Goal: Task Accomplishment & Management: Manage account settings

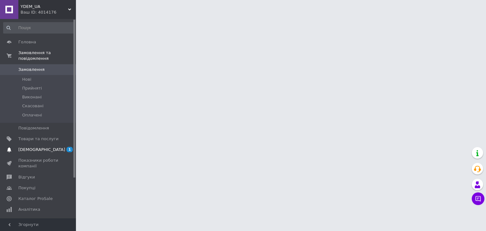
click at [36, 147] on span "[DEMOGRAPHIC_DATA]" at bounding box center [41, 150] width 47 height 6
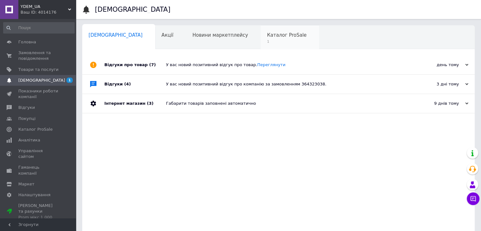
click at [267, 37] on span "Каталог ProSale" at bounding box center [287, 35] width 40 height 6
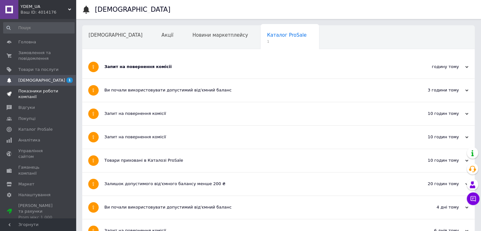
click at [43, 95] on span "Показники роботи компанії" at bounding box center [38, 93] width 40 height 11
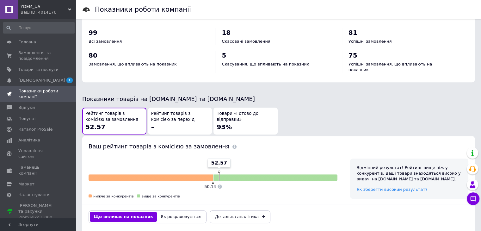
scroll to position [234, 0]
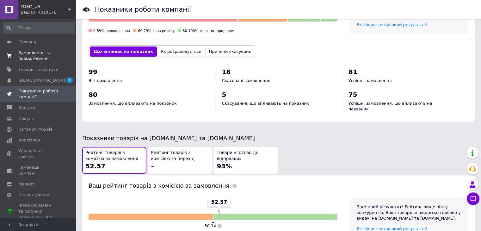
click at [34, 55] on span "Замовлення та повідомлення" at bounding box center [38, 55] width 40 height 11
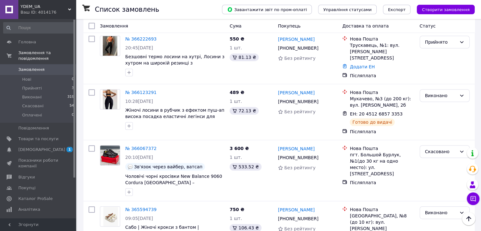
scroll to position [253, 0]
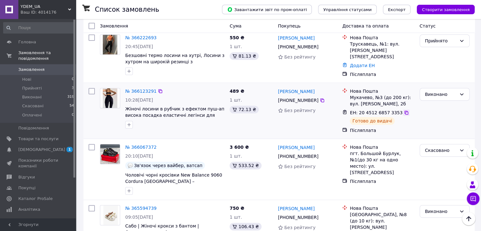
click at [404, 114] on icon at bounding box center [406, 113] width 4 height 4
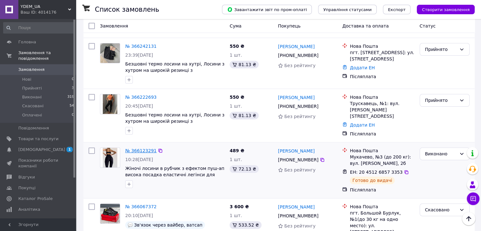
scroll to position [190, 0]
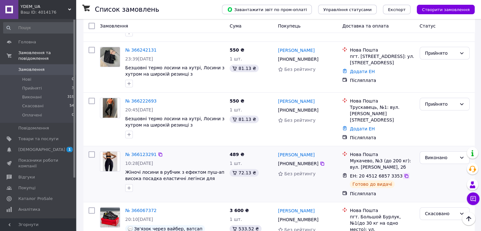
click at [404, 176] on icon at bounding box center [406, 176] width 4 height 4
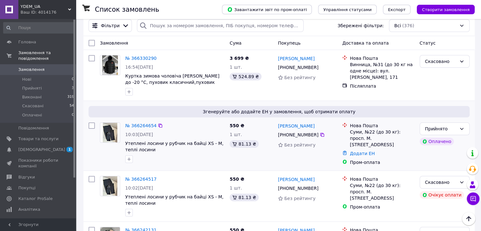
scroll to position [0, 0]
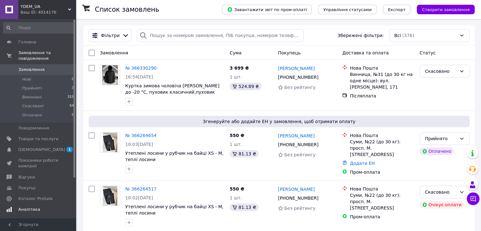
click at [43, 147] on span "[DEMOGRAPHIC_DATA]" at bounding box center [38, 150] width 40 height 6
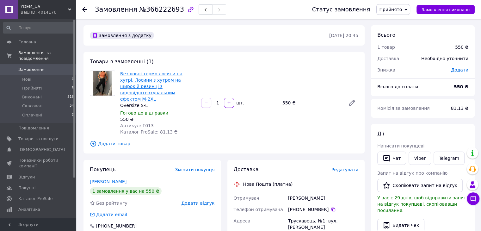
click at [165, 86] on link "Безшовні термо лосини на хутрі, Лосини з хутром на широкій резинці з водовідшто…" at bounding box center [151, 86] width 62 height 30
click at [353, 100] on icon at bounding box center [351, 102] width 5 height 5
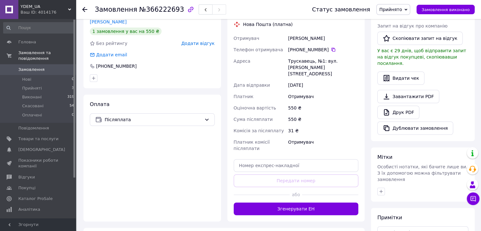
scroll to position [158, 0]
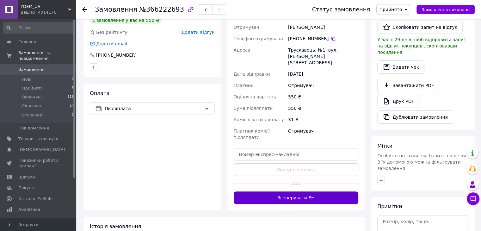
click at [301, 191] on button "Згенерувати ЕН" at bounding box center [296, 197] width 125 height 13
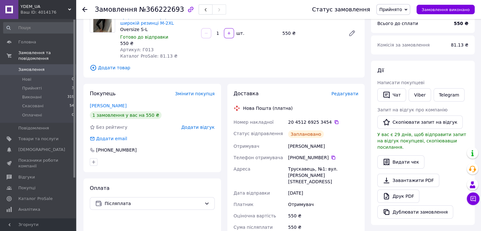
scroll to position [63, 0]
drag, startPoint x: 151, startPoint y: 48, endPoint x: 139, endPoint y: 50, distance: 11.2
click at [139, 50] on div "Артикул: Г013" at bounding box center [158, 49] width 76 height 6
copy span "Г013"
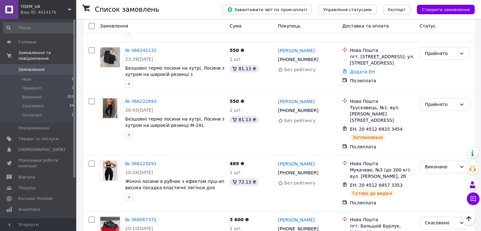
scroll to position [190, 0]
click at [429, 104] on div "Прийнято" at bounding box center [441, 104] width 32 height 7
click at [428, 114] on li "Виконано" at bounding box center [444, 115] width 49 height 11
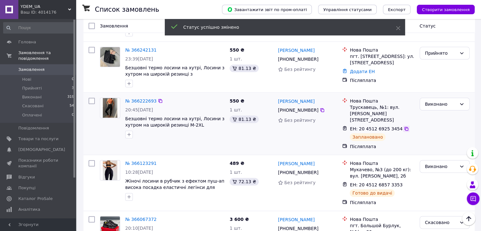
click at [404, 126] on icon at bounding box center [406, 128] width 5 height 5
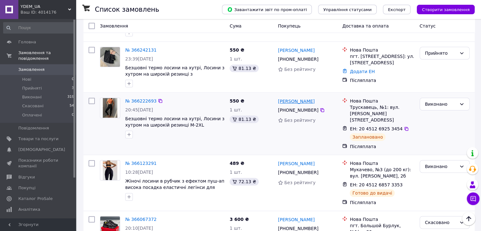
drag, startPoint x: 321, startPoint y: 101, endPoint x: 278, endPoint y: 102, distance: 43.3
click at [278, 102] on div "[PERSON_NAME]" at bounding box center [307, 101] width 61 height 8
copy link "[PERSON_NAME]"
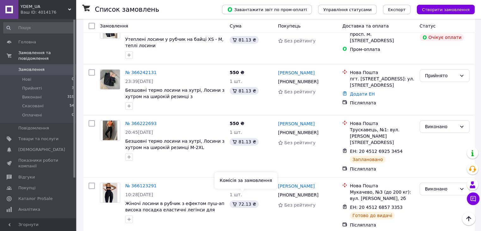
scroll to position [158, 0]
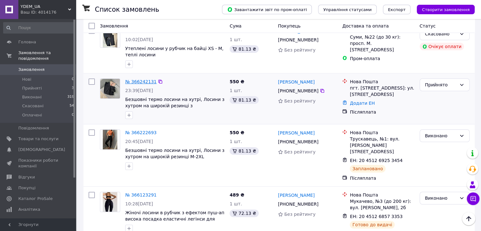
click at [144, 79] on link "№ 366242131" at bounding box center [140, 81] width 31 height 5
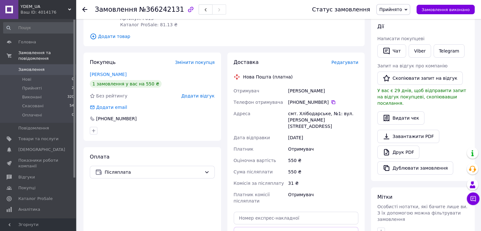
scroll to position [158, 0]
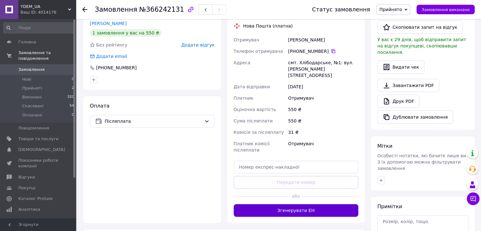
click at [295, 204] on button "Згенерувати ЕН" at bounding box center [296, 210] width 125 height 13
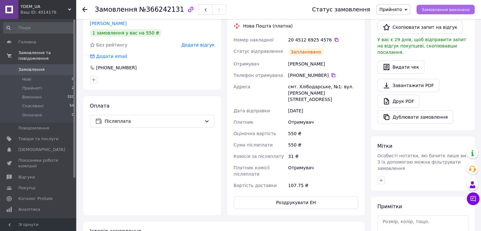
click at [436, 10] on span "Замовлення виконано" at bounding box center [446, 9] width 48 height 5
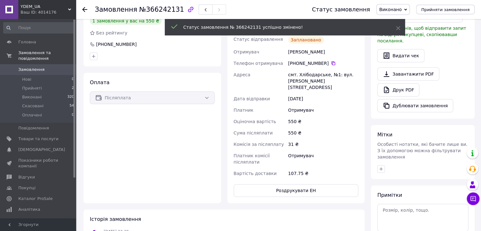
scroll to position [114, 0]
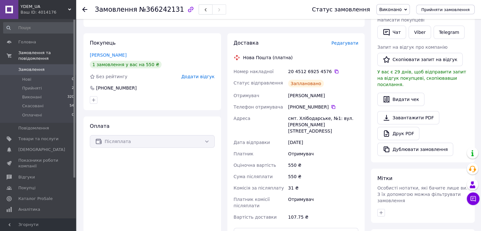
click at [312, 68] on div "20 4512 6925 4576" at bounding box center [323, 71] width 70 height 6
click at [334, 69] on icon at bounding box center [336, 71] width 5 height 5
drag, startPoint x: 326, startPoint y: 89, endPoint x: 280, endPoint y: 90, distance: 46.5
click at [280, 90] on div "Номер накладної 20 4512 6925 4576   Статус відправлення Заплановано Отримувач С…" at bounding box center [295, 144] width 127 height 157
copy div "Отримувач Солдатова Мария"
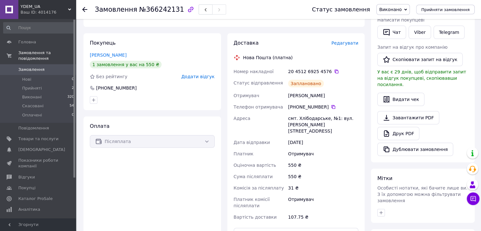
click at [45, 67] on span "Замовлення" at bounding box center [38, 70] width 40 height 6
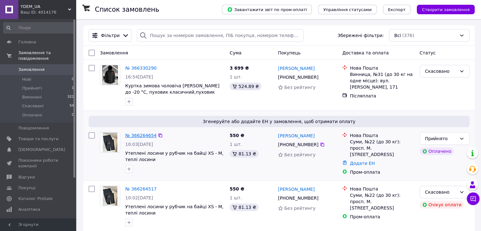
click at [145, 134] on link "№ 366264654" at bounding box center [140, 135] width 31 height 5
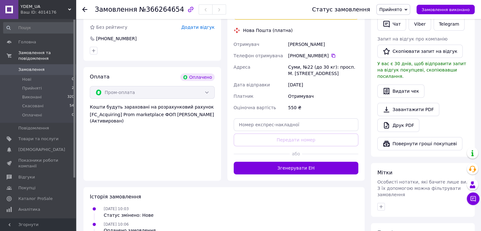
scroll to position [158, 0]
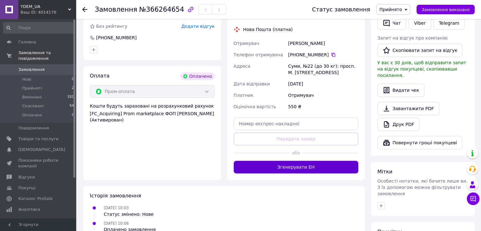
click at [283, 165] on button "Згенерувати ЕН" at bounding box center [296, 167] width 125 height 13
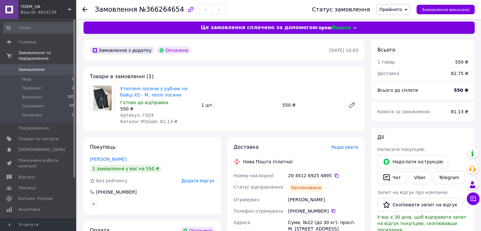
scroll to position [0, 0]
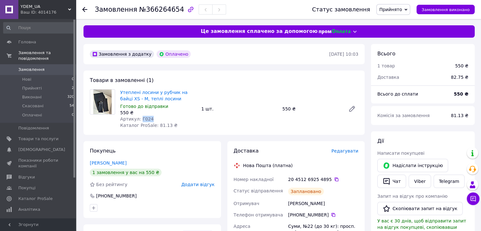
drag, startPoint x: 150, startPoint y: 118, endPoint x: 139, endPoint y: 118, distance: 10.4
click at [139, 118] on div "Артикул: Г024" at bounding box center [158, 119] width 76 height 6
copy span "Г024"
click at [335, 179] on icon at bounding box center [337, 179] width 4 height 4
drag, startPoint x: 328, startPoint y: 204, endPoint x: 287, endPoint y: 206, distance: 41.1
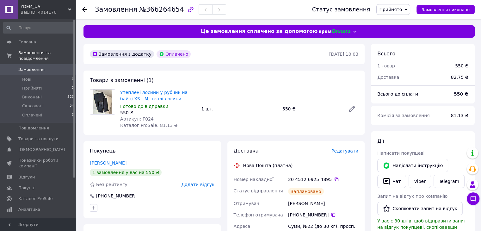
click at [287, 206] on div "Волик Владислава" at bounding box center [323, 203] width 73 height 11
copy div "Волик Владислава"
click at [45, 67] on link "Замовлення 0" at bounding box center [39, 69] width 78 height 11
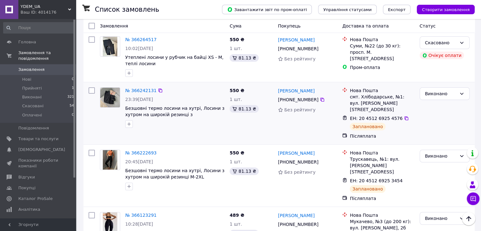
scroll to position [190, 0]
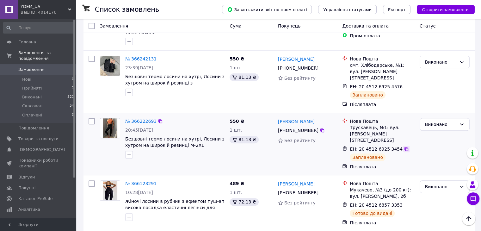
click at [404, 146] on icon at bounding box center [406, 148] width 5 height 5
drag, startPoint x: 202, startPoint y: 134, endPoint x: 126, endPoint y: 127, distance: 76.8
click at [126, 136] on span "Безшовні термо лосини на хутрі, Лосини з хутром на широкій резинці М-2XL" at bounding box center [174, 142] width 99 height 13
copy span "Безшовні термо лосини на хутрі, Лосини з хутром на широкій резинці М-2XL"
click at [404, 147] on icon at bounding box center [406, 149] width 4 height 4
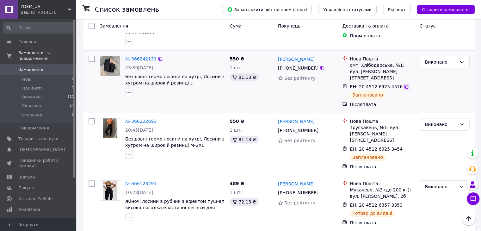
click at [404, 85] on icon at bounding box center [406, 87] width 4 height 4
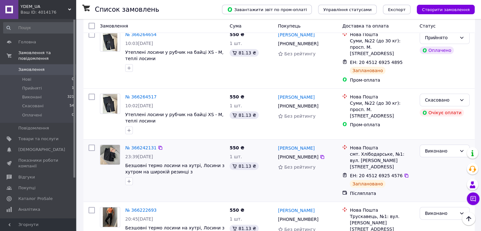
scroll to position [63, 0]
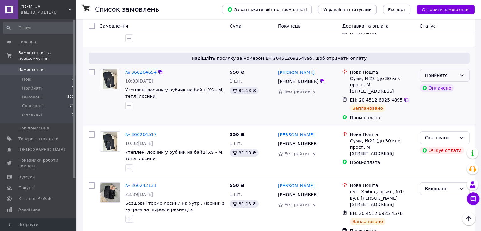
click at [454, 77] on div "Прийнято" at bounding box center [441, 75] width 32 height 7
click at [445, 91] on li "Виконано" at bounding box center [444, 88] width 49 height 11
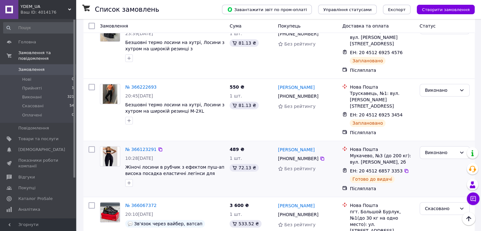
scroll to position [253, 0]
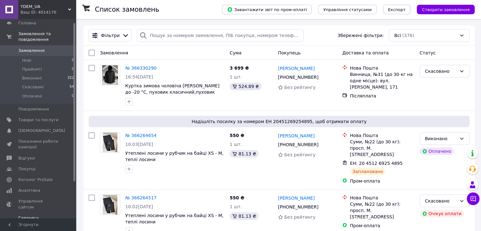
scroll to position [51, 0]
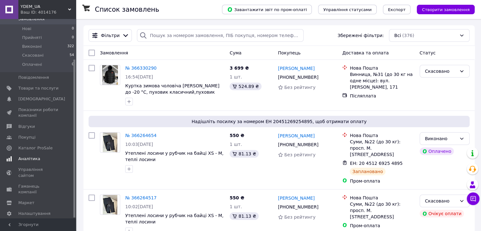
click at [37, 156] on span "Аналітика" at bounding box center [29, 159] width 22 height 6
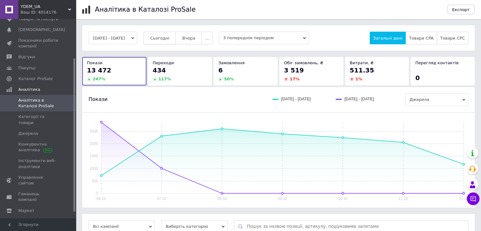
click at [171, 34] on button "Сьогодні" at bounding box center [160, 38] width 33 height 13
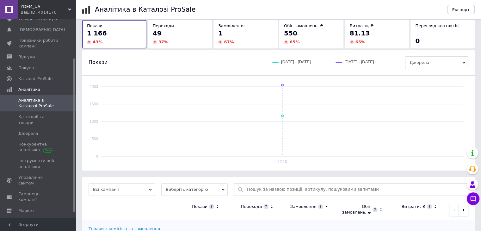
scroll to position [65, 0]
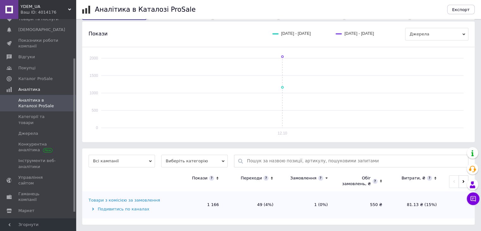
click at [214, 163] on span "Виберіть категорію" at bounding box center [194, 161] width 66 height 13
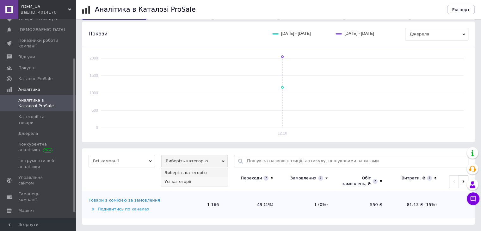
click at [194, 179] on li "Усі категорії" at bounding box center [194, 181] width 66 height 9
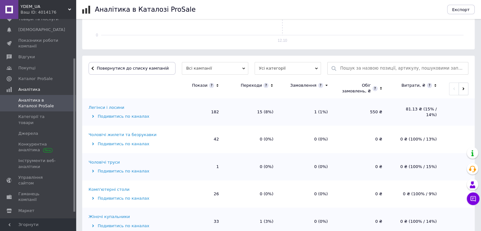
scroll to position [190, 0]
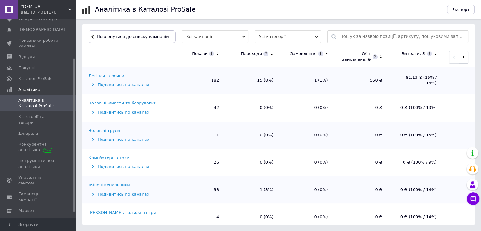
click at [271, 55] on icon at bounding box center [272, 53] width 4 height 5
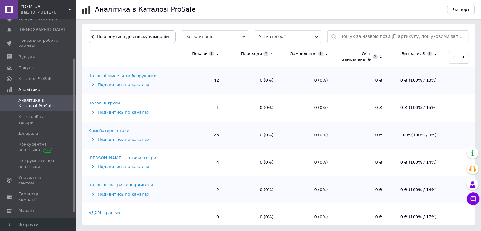
click at [271, 55] on icon at bounding box center [272, 53] width 4 height 5
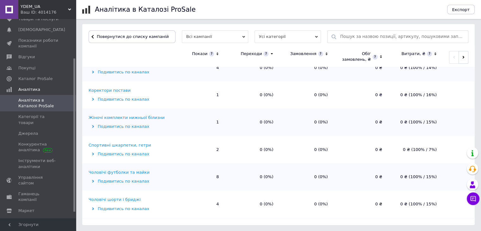
scroll to position [569, 0]
